Goal: Check status: Check status

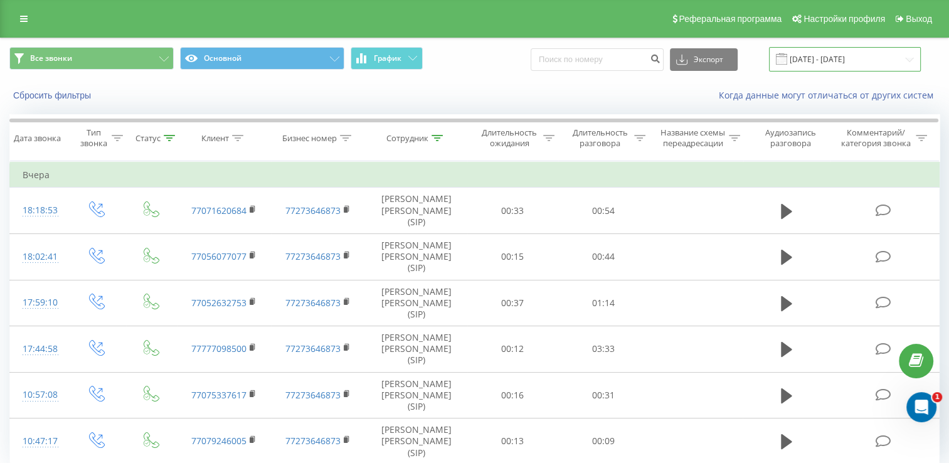
click at [887, 64] on input "[DATE] - [DATE]" at bounding box center [845, 59] width 152 height 24
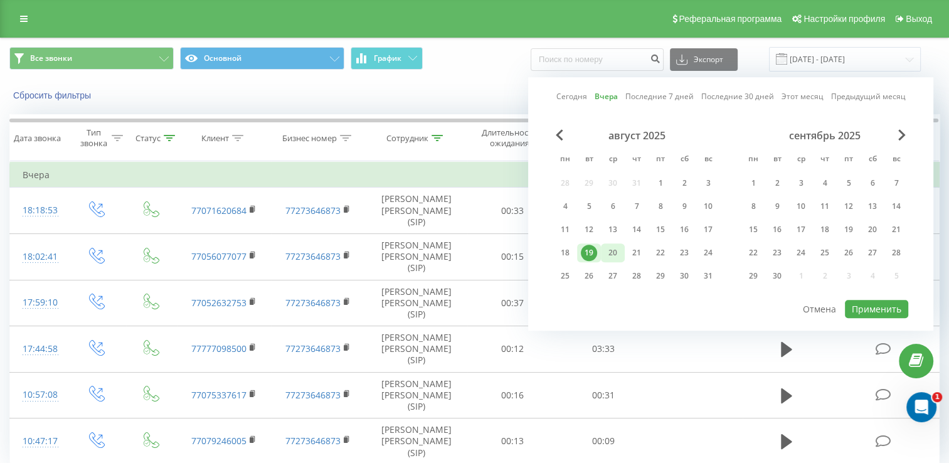
click at [610, 255] on div "20" at bounding box center [613, 253] width 16 height 16
click at [869, 306] on button "Применить" at bounding box center [876, 309] width 63 height 18
type input "[DATE] - [DATE]"
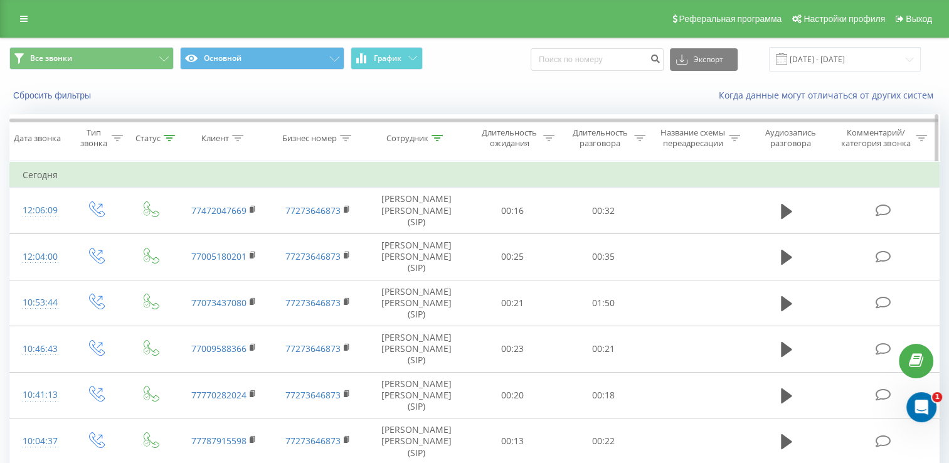
click at [167, 144] on div at bounding box center [169, 138] width 11 height 11
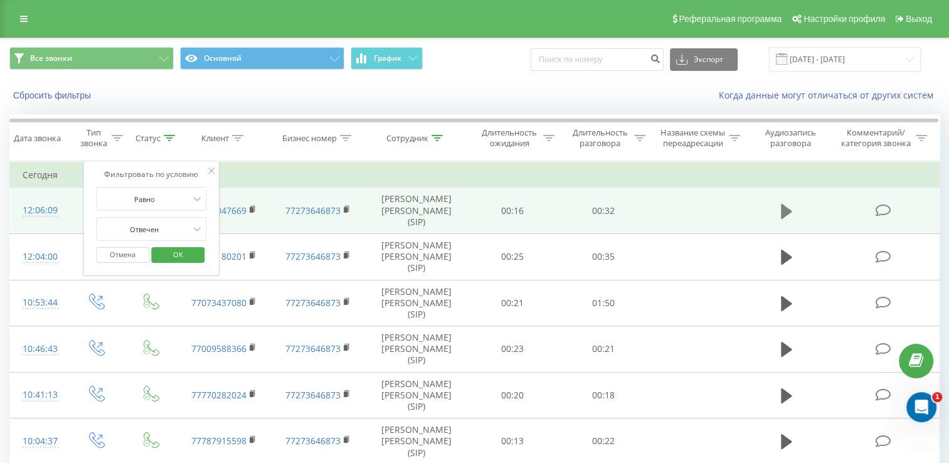
click at [785, 215] on icon at bounding box center [786, 210] width 11 height 15
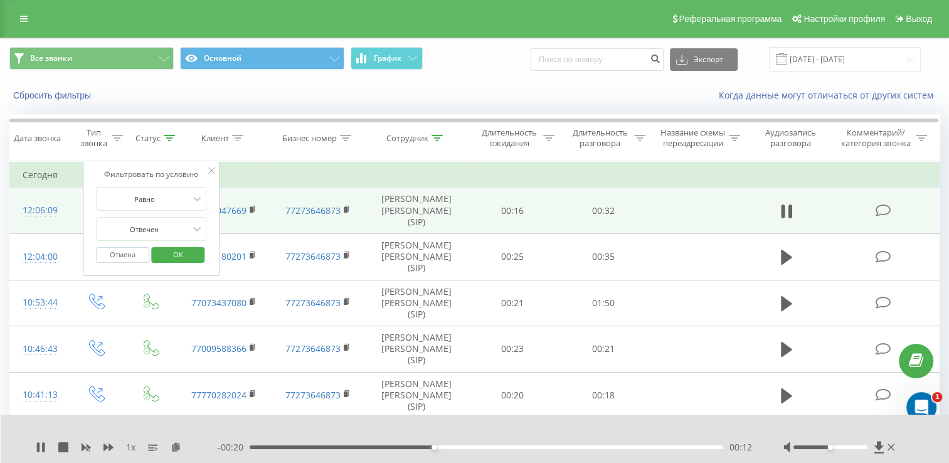
click at [211, 174] on icon at bounding box center [211, 170] width 6 height 6
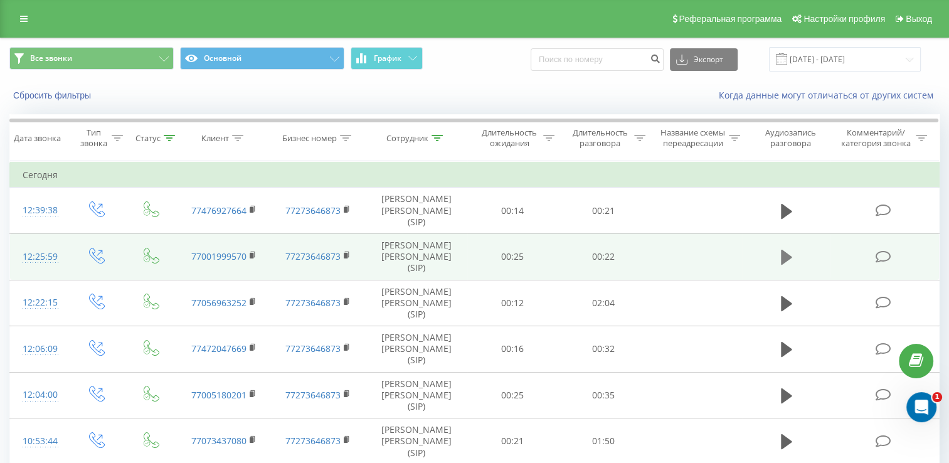
click at [779, 252] on button at bounding box center [786, 257] width 19 height 19
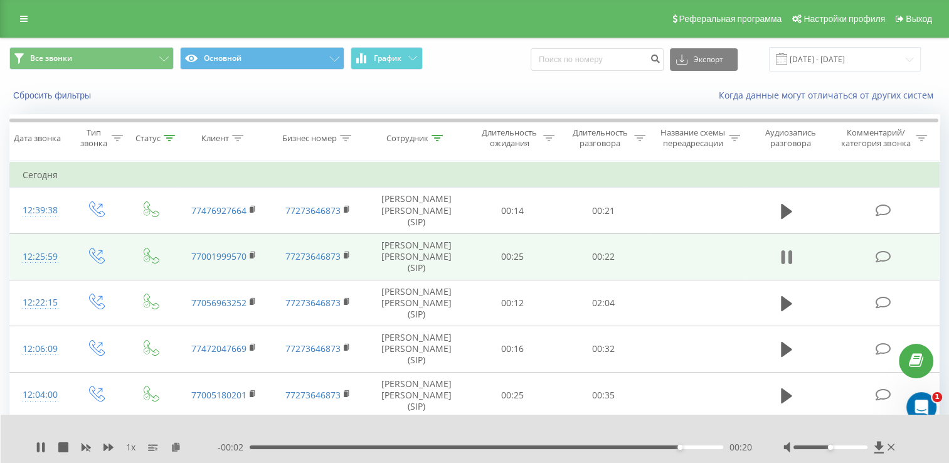
click at [787, 257] on icon at bounding box center [786, 257] width 11 height 18
